Goal: Ask a question

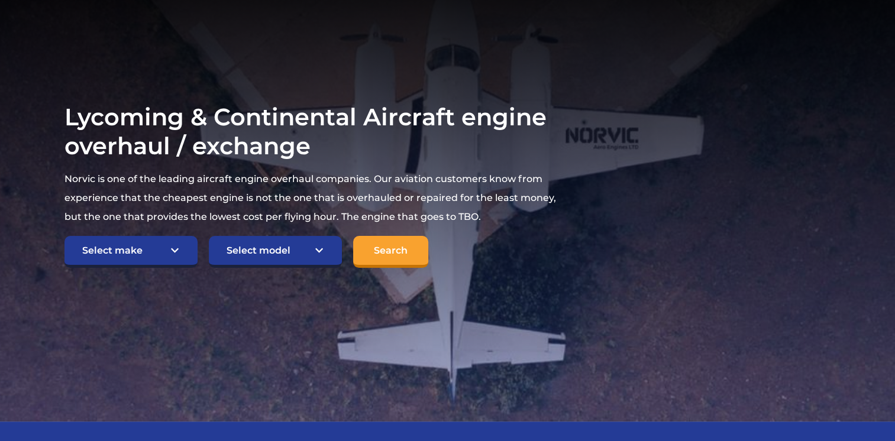
scroll to position [178, 0]
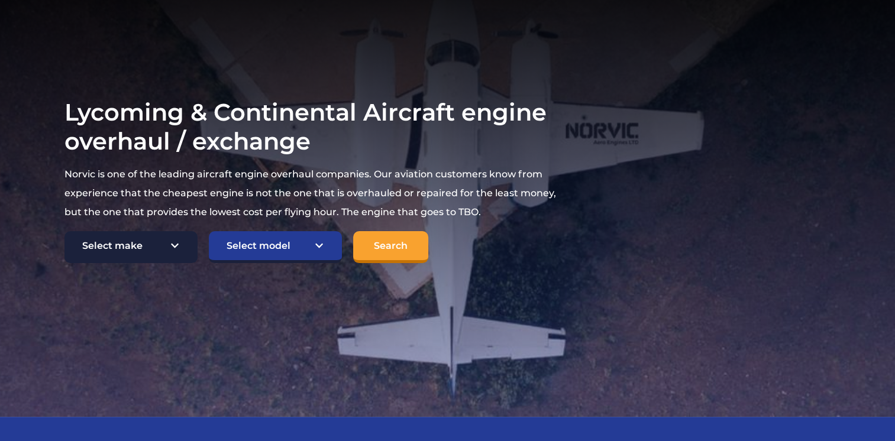
click at [182, 240] on select "Select make TCM Continental Lycoming" at bounding box center [131, 247] width 133 height 32
select select "Lycoming"
click at [65, 231] on select "Select make TCM Continental Lycoming" at bounding box center [131, 247] width 133 height 32
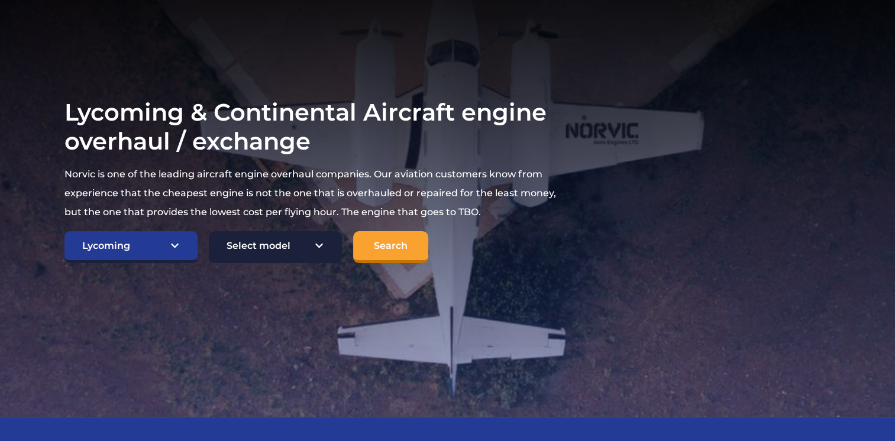
click at [234, 250] on select "Select model American Champion 7KCAB [PERSON_NAME] Citabria IO-320-E2A Beech 23…" at bounding box center [275, 247] width 133 height 32
select select "744"
click at [209, 231] on select "Select model American Champion 7KCAB [PERSON_NAME] Citabria IO-320-E2A Beech 23…" at bounding box center [275, 247] width 133 height 32
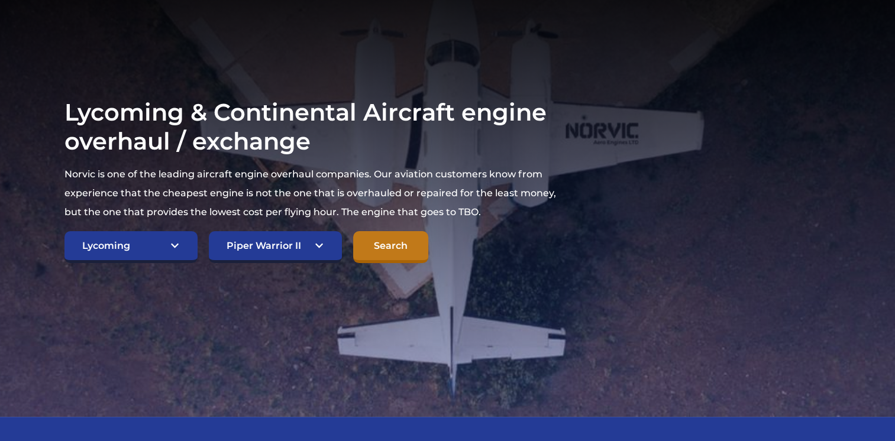
click at [388, 243] on input "Search" at bounding box center [390, 247] width 75 height 32
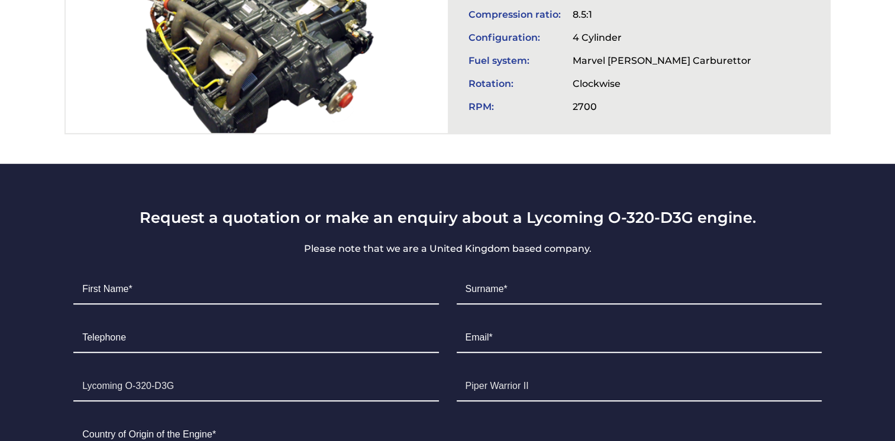
scroll to position [592, 0]
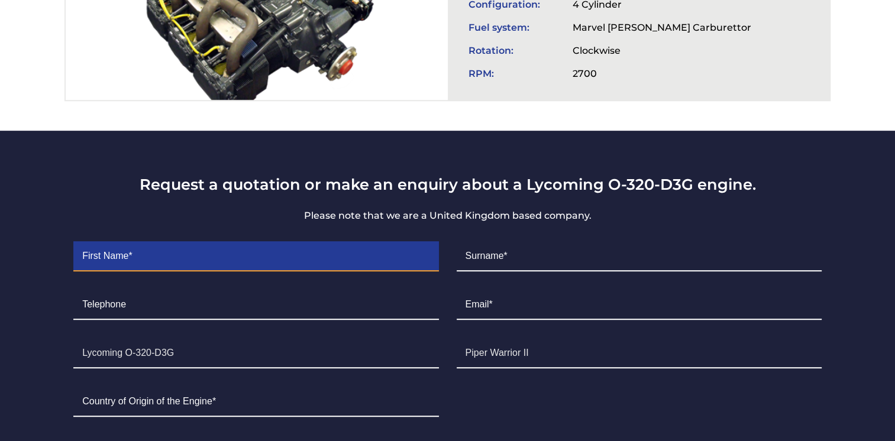
click at [281, 258] on input "Contact form" at bounding box center [255, 257] width 365 height 30
type input "Ryan"
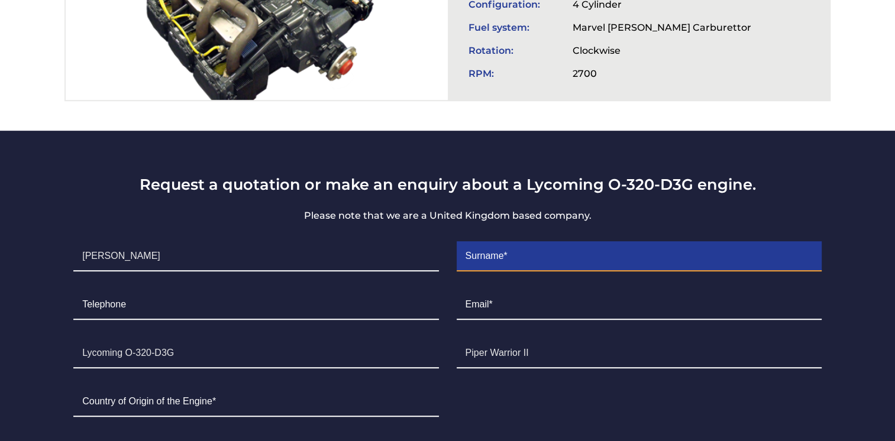
type input "Anderson"
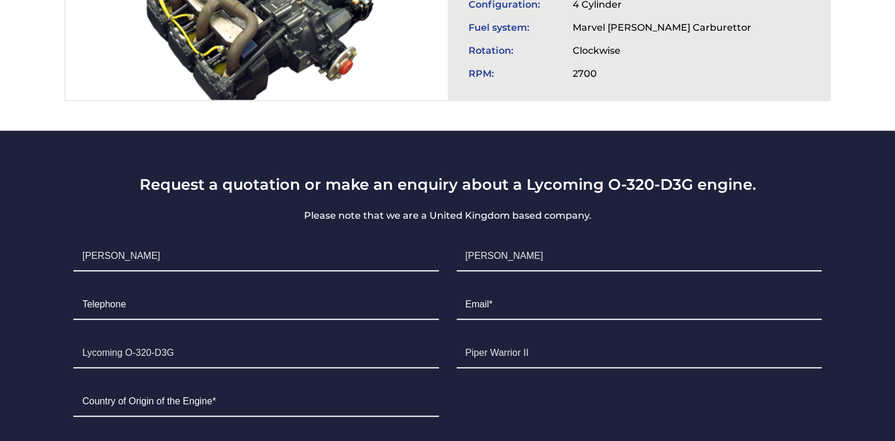
type input "7017932444"
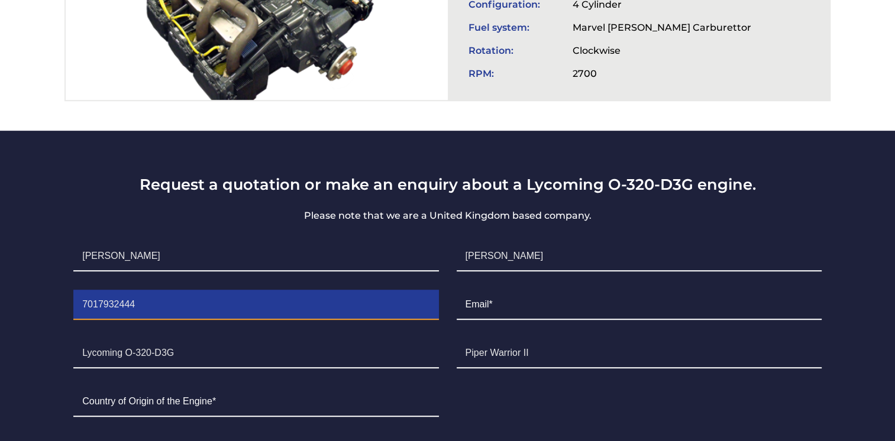
type input "ryananderson1963@gmail.com"
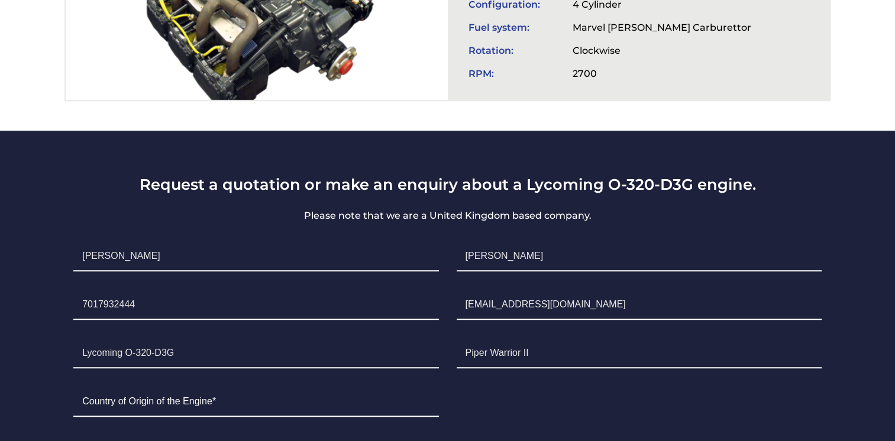
type input "United States"
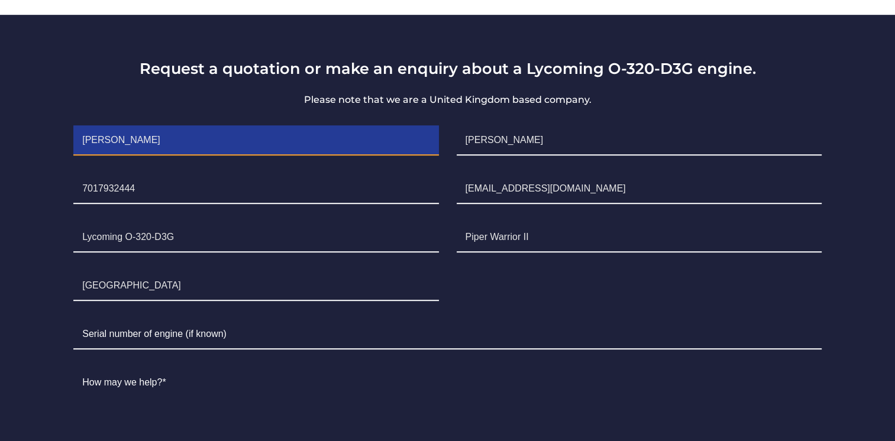
scroll to position [710, 0]
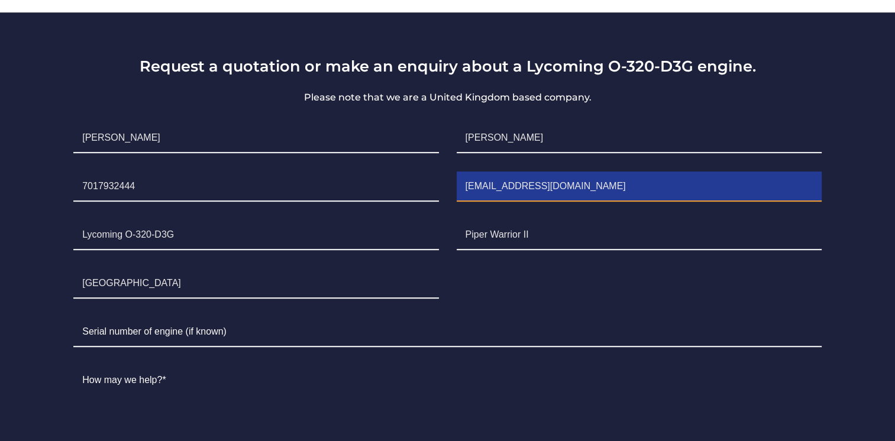
drag, startPoint x: 562, startPoint y: 188, endPoint x: 460, endPoint y: 184, distance: 101.9
click at [460, 184] on input "ryananderson1963@gmail.com" at bounding box center [639, 187] width 365 height 30
type input "ryan@cirrusservices.net"
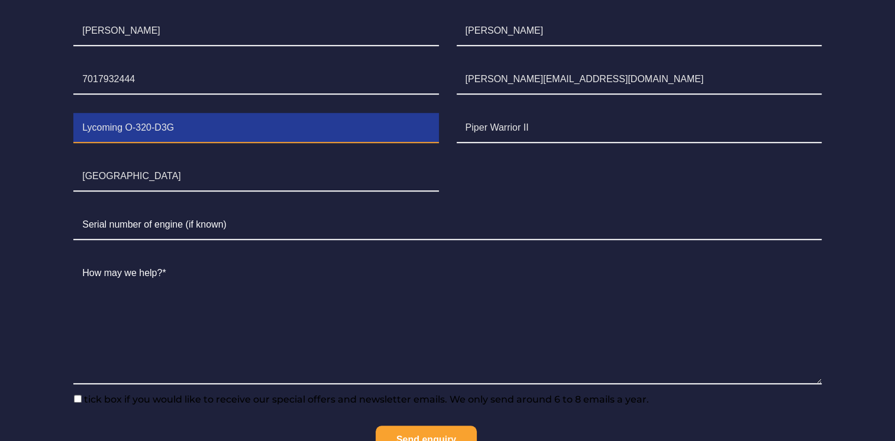
scroll to position [829, 0]
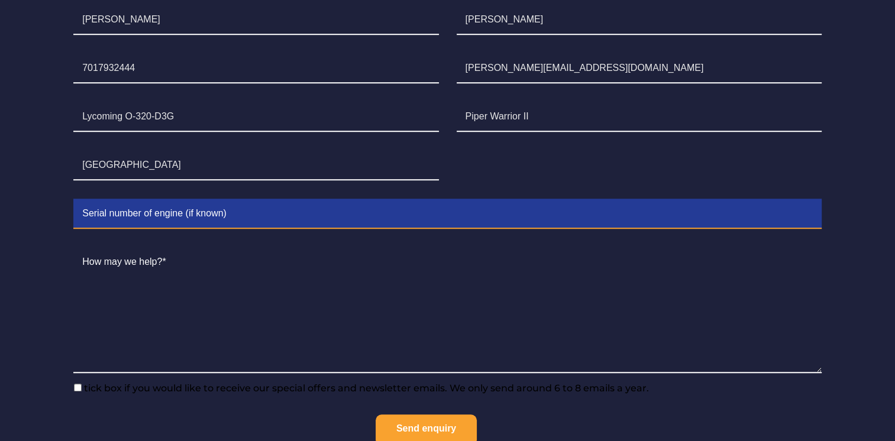
click at [145, 199] on input "Contact form" at bounding box center [447, 214] width 749 height 30
type input "RL-8465-39A"
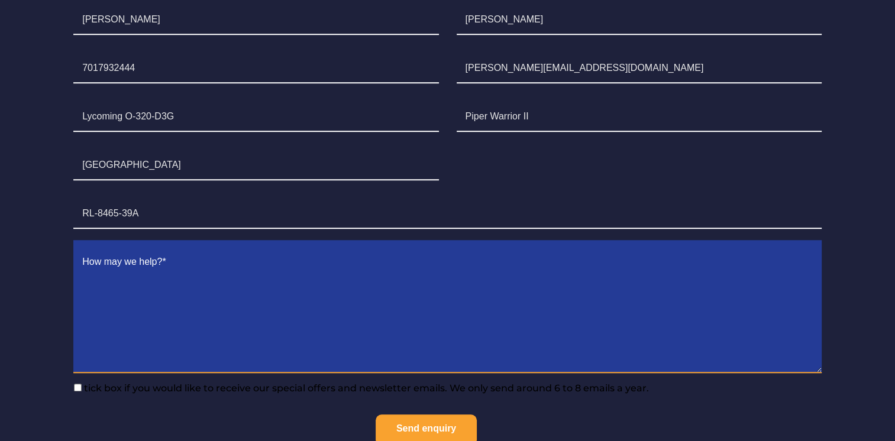
click at [251, 282] on textarea "Contact form" at bounding box center [447, 310] width 749 height 125
click at [249, 273] on textarea "Contact form" at bounding box center [447, 310] width 749 height 125
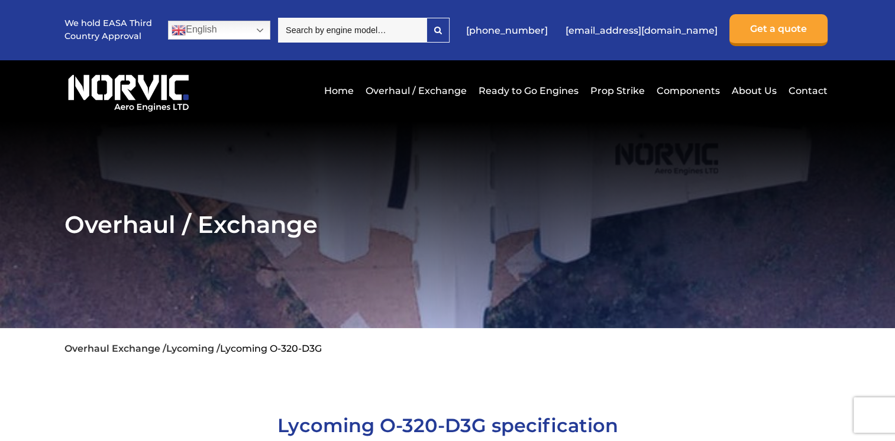
scroll to position [0, 0]
